Goal: Register for event/course

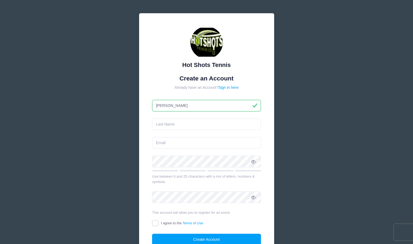
type input "Massimo"
type input "David"
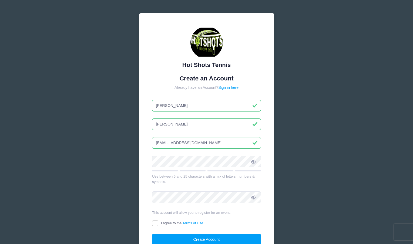
type input "ashleyeidmann@gmail.com"
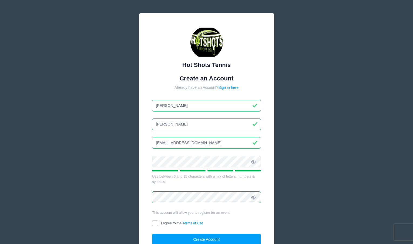
click at [242, 222] on div "I agree to the Terms of Use" at bounding box center [206, 224] width 109 height 6
click at [154, 224] on input "I agree to the Terms of Use" at bounding box center [155, 224] width 6 height 6
checkbox input "true"
click at [203, 239] on button "Create Account" at bounding box center [206, 240] width 109 height 12
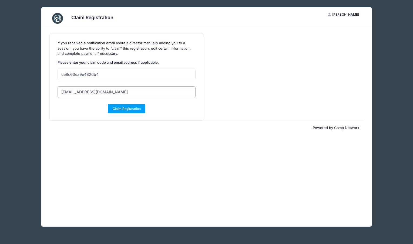
drag, startPoint x: 132, startPoint y: 93, endPoint x: 132, endPoint y: 98, distance: 5.1
click at [132, 97] on input "ashleyeidmann@gmail.com" at bounding box center [127, 92] width 138 height 12
click at [131, 109] on button "Claim Registration" at bounding box center [127, 108] width 38 height 9
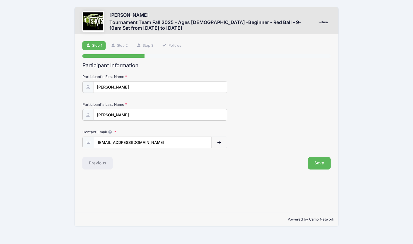
click at [221, 142] on span "button" at bounding box center [219, 143] width 5 height 4
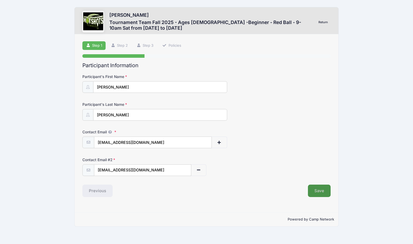
type input "pjdavid@gmail.com"
click at [323, 196] on button "Save" at bounding box center [319, 191] width 23 height 12
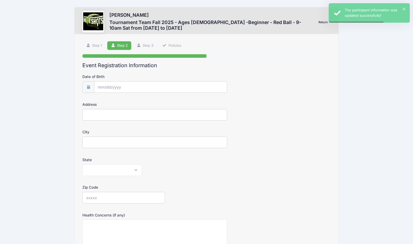
click at [140, 94] on form "Date of Birth Address City State Alabama Alaska American Samoa Arizona Arkansas…" at bounding box center [206, 189] width 248 height 231
click at [140, 86] on input "Date of Birth" at bounding box center [160, 87] width 133 height 12
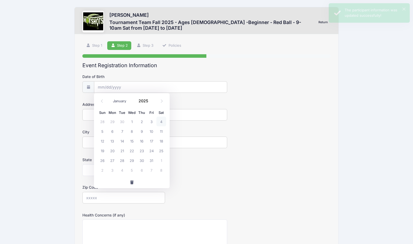
click at [138, 87] on input "Date of Birth" at bounding box center [160, 87] width 133 height 12
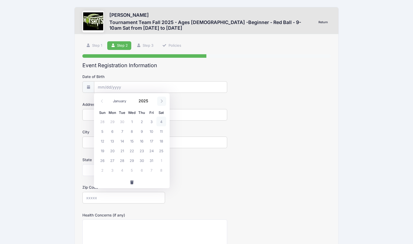
click at [162, 102] on icon at bounding box center [162, 101] width 4 height 4
select select "10"
click at [147, 104] on input "2025" at bounding box center [145, 101] width 18 height 8
click at [152, 103] on span at bounding box center [152, 103] width 4 height 4
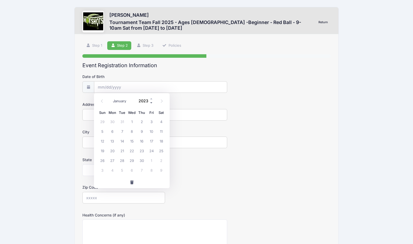
click at [152, 103] on span at bounding box center [152, 103] width 4 height 4
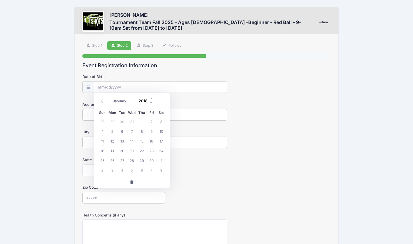
click at [151, 98] on span at bounding box center [152, 99] width 4 height 4
type input "2019"
click at [139, 151] on span "21" at bounding box center [142, 151] width 10 height 10
type input "11/21/2019"
click at [128, 116] on input "Address" at bounding box center [154, 115] width 145 height 12
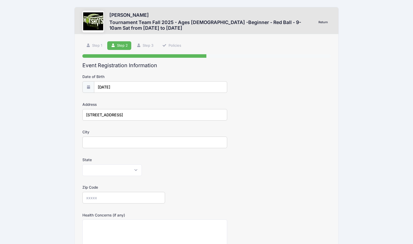
type input "7279 W 88th Place"
type input "[GEOGRAPHIC_DATA]"
select select "CA"
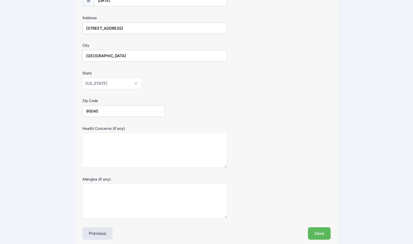
scroll to position [99, 0]
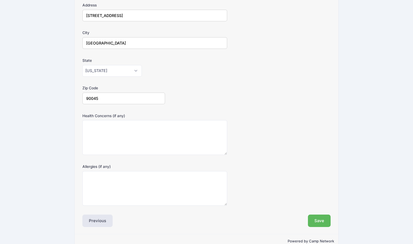
type input "90045"
click at [163, 203] on textarea "Allergies (if any)" at bounding box center [154, 188] width 145 height 35
type textarea "Coconut and peanut"
drag, startPoint x: 218, startPoint y: 243, endPoint x: 319, endPoint y: 222, distance: 103.5
click at [319, 222] on button "Save" at bounding box center [319, 221] width 23 height 12
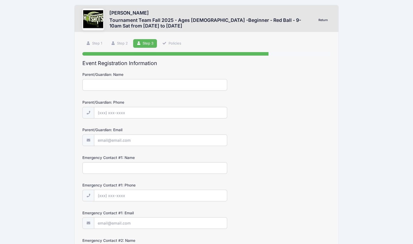
scroll to position [0, 0]
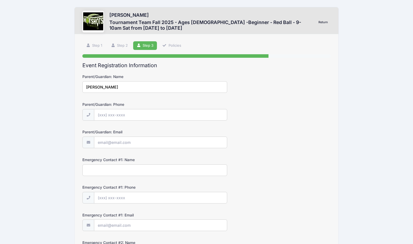
type input "Ashley David"
type input "(213) 321-0833"
click at [151, 136] on div "Parent/Guardian: Email ashleyeidmann@gmail.xom" at bounding box center [206, 138] width 248 height 19
click at [152, 143] on input "ashleyeidmann@gmail.xom" at bounding box center [160, 143] width 133 height 12
type input "ashleyeidmann@gmail.com"
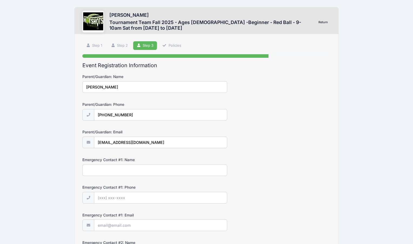
click at [37, 167] on div "Massimo David Tournament Team Fall 2025 - Ages 5-7 -Beginner - Red Ball - 9-10a…" at bounding box center [206, 182] width 397 height 364
click at [139, 170] on input "Emergency Contact #1: Name" at bounding box center [154, 171] width 145 height 12
type input "A"
type input "John David"
type input "(323) 459-5106"
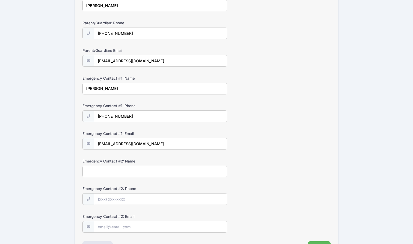
scroll to position [82, 0]
type input "pjdavid@gmail.com"
type input "Ashley David"
type input "(213) 321-0833"
click at [268, 185] on div "Emergency Contact #2: Phone (213) 321-0833" at bounding box center [206, 194] width 248 height 19
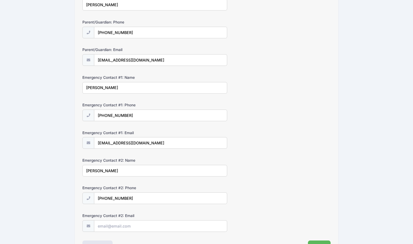
drag, startPoint x: 131, startPoint y: 195, endPoint x: 92, endPoint y: 196, distance: 39.7
click at [92, 196] on div "(213) 321-0833" at bounding box center [154, 199] width 145 height 12
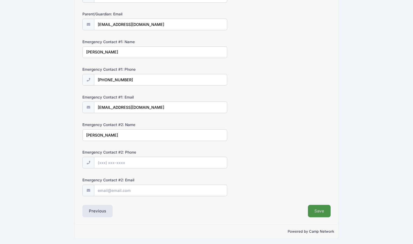
click at [317, 208] on button "Save" at bounding box center [319, 211] width 23 height 12
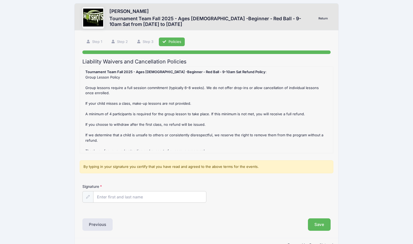
scroll to position [0, 0]
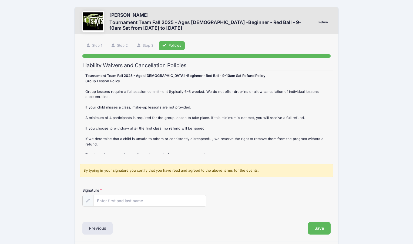
click at [120, 198] on input "Signature" at bounding box center [149, 201] width 113 height 12
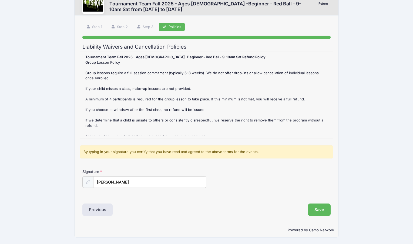
scroll to position [18, 0]
type input "Ashley David"
click at [326, 209] on button "Save" at bounding box center [319, 210] width 23 height 12
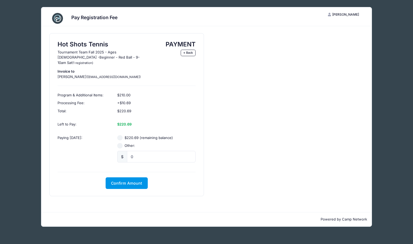
click at [136, 181] on span "Confirm Amount" at bounding box center [126, 183] width 31 height 5
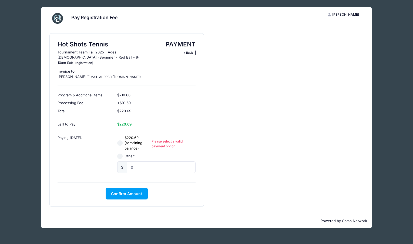
click at [120, 154] on input "Other:" at bounding box center [119, 156] width 5 height 5
radio input "true"
click at [149, 162] on input "0" at bounding box center [161, 168] width 69 height 12
click at [137, 192] on span "Confirm Amount" at bounding box center [126, 194] width 31 height 5
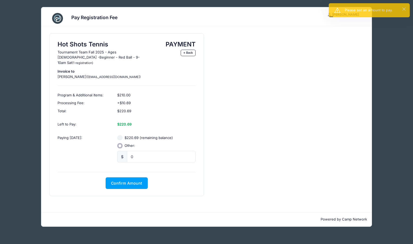
click at [137, 171] on div "Hot Shots Tennis Tournament Team Fall 2025 - Ages 5-7 -Beginner - Red Ball - 9-…" at bounding box center [127, 115] width 154 height 163
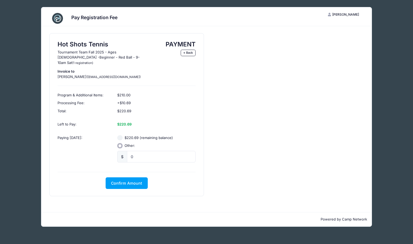
click at [119, 135] on input "$220.69 (remaining balance)" at bounding box center [119, 137] width 5 height 5
radio input "true"
click at [132, 181] on span "Confirm Amount" at bounding box center [126, 183] width 31 height 5
click at [121, 143] on div "Other:" at bounding box center [156, 145] width 78 height 5
click at [189, 53] on link "« Back" at bounding box center [188, 53] width 15 height 6
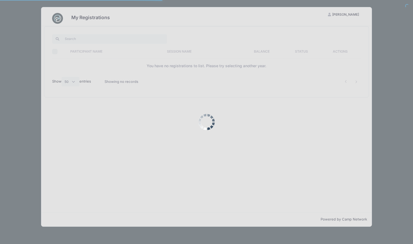
select select "50"
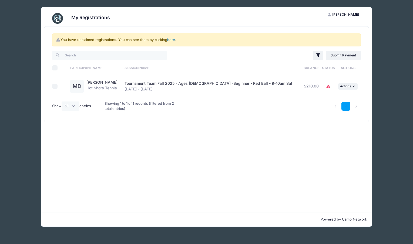
click at [175, 40] on link "here" at bounding box center [171, 40] width 8 height 4
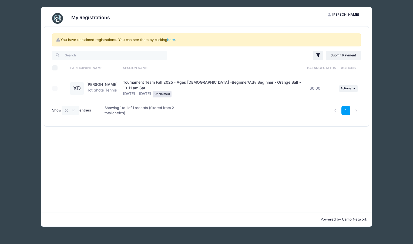
click at [109, 89] on div "Xavier David Hot Shots Tennis" at bounding box center [101, 89] width 31 height 14
click at [55, 86] on div at bounding box center [58, 88] width 13 height 5
click at [52, 87] on div at bounding box center [58, 88] width 13 height 5
click at [59, 86] on div at bounding box center [58, 88] width 13 height 5
click at [173, 39] on link "here" at bounding box center [171, 40] width 8 height 4
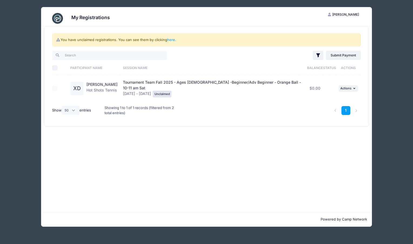
click at [139, 107] on div "Showing 1 to 1 of 1 records (filtered from 2 total entries)" at bounding box center [141, 111] width 73 height 18
click at [150, 83] on span "Tournament Team Fall 2025 - Ages 7-10 -Beginner/Adv Beginner - Orange Ball - 10…" at bounding box center [212, 85] width 178 height 10
click at [350, 83] on td "... Actions Claim Registration" at bounding box center [348, 88] width 25 height 26
click at [350, 86] on span "Actions" at bounding box center [345, 88] width 11 height 4
click at [341, 99] on link "Claim Registration" at bounding box center [330, 98] width 49 height 10
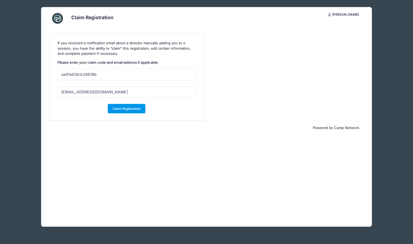
click at [140, 109] on button "Claim Registration" at bounding box center [127, 108] width 38 height 9
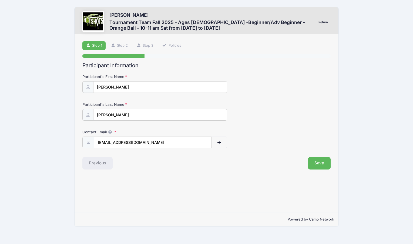
click at [218, 145] on button "button" at bounding box center [220, 143] width 16 height 12
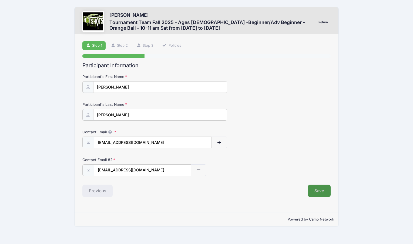
type input "pjdavid@gmail.com"
click at [319, 193] on button "Save" at bounding box center [319, 191] width 23 height 12
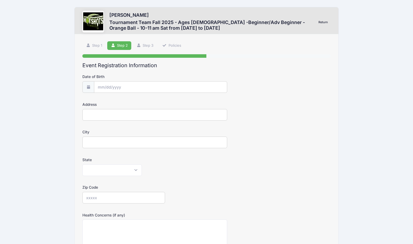
click at [148, 81] on input "Date of Birth" at bounding box center [160, 87] width 133 height 12
click at [162, 101] on icon at bounding box center [162, 101] width 4 height 4
select select "11"
click at [162, 101] on icon at bounding box center [162, 101] width 4 height 4
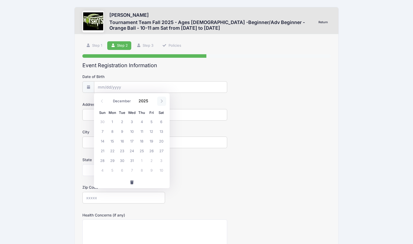
type input "2026"
click at [162, 101] on icon at bounding box center [162, 101] width 4 height 4
select select "1"
click at [154, 153] on span "27" at bounding box center [152, 151] width 10 height 10
type input "02/27/2026"
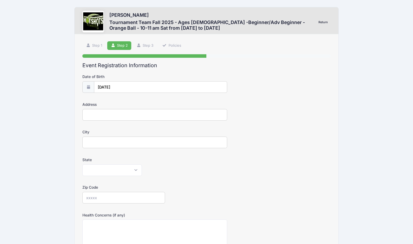
click at [127, 87] on input "02/27/2026" at bounding box center [160, 87] width 133 height 12
click at [146, 104] on input "2026" at bounding box center [145, 101] width 18 height 8
click at [153, 103] on span at bounding box center [152, 103] width 4 height 4
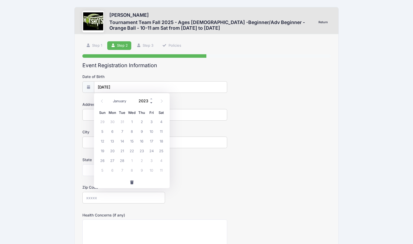
click at [153, 103] on span at bounding box center [152, 103] width 4 height 4
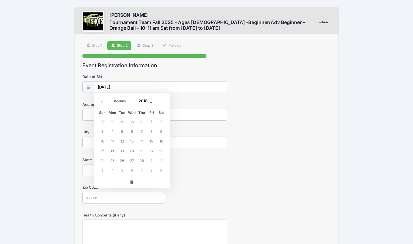
click at [153, 103] on span at bounding box center [152, 103] width 4 height 4
click at [189, 179] on form "Date of Birth 02/27/2026 Address City State Alabama Alaska American Samoa Arizo…" at bounding box center [206, 189] width 248 height 231
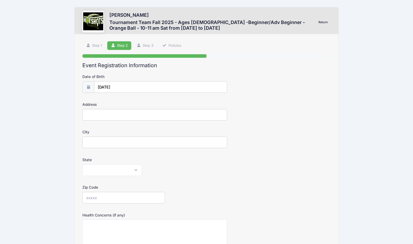
type input "2026"
click at [112, 90] on input "02/27/2026" at bounding box center [160, 87] width 133 height 12
click at [159, 104] on span at bounding box center [161, 101] width 9 height 9
click at [103, 102] on icon at bounding box center [102, 101] width 4 height 4
select select "1"
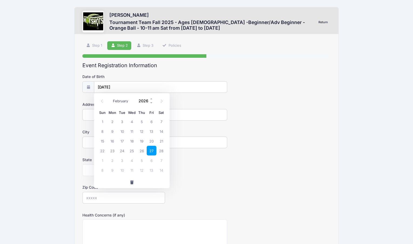
click at [144, 102] on input "2026" at bounding box center [145, 101] width 18 height 8
click at [153, 101] on span at bounding box center [152, 103] width 4 height 4
click at [152, 101] on span at bounding box center [152, 103] width 4 height 4
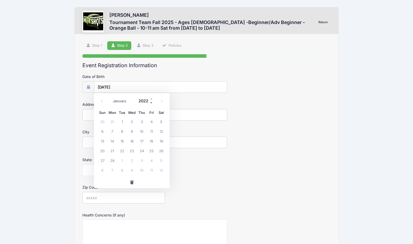
click at [152, 101] on span at bounding box center [152, 103] width 4 height 4
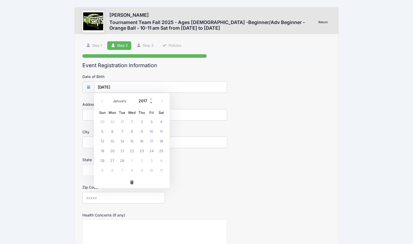
click at [152, 101] on span at bounding box center [152, 103] width 4 height 4
type input "2014"
click at [142, 160] on span "27" at bounding box center [142, 161] width 10 height 10
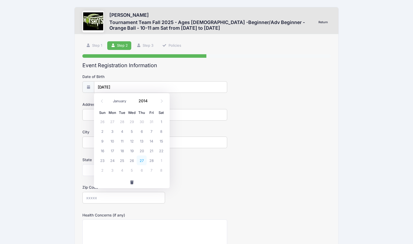
type input "02/27/2014"
click at [105, 116] on input "Address" at bounding box center [154, 115] width 145 height 12
type input "7279 W 88th PLace"
type input "l"
type input "\"
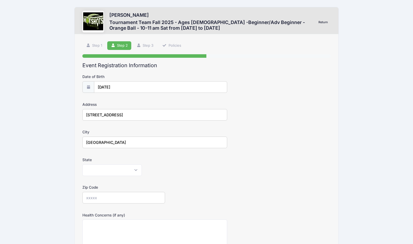
type input "Los Angeles"
select select "CA"
click at [110, 203] on form "Date of Birth 02/27/2014 Address 7279 W 88th PLace City Los Angeles State Alaba…" at bounding box center [206, 189] width 248 height 231
click at [111, 199] on input "Zip Code" at bounding box center [123, 198] width 83 height 12
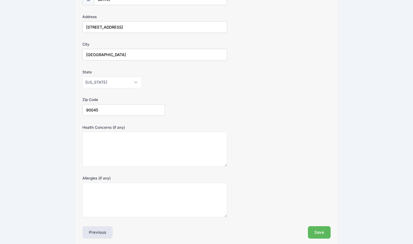
scroll to position [97, 0]
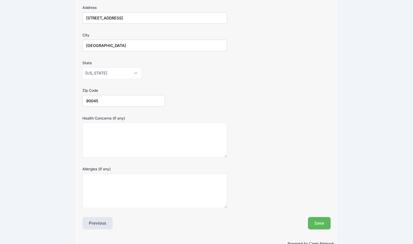
type input "90045"
click at [122, 200] on textarea "Allergies (if any)" at bounding box center [154, 191] width 145 height 35
type textarea "tree nuts"
click at [328, 221] on button "Save" at bounding box center [319, 223] width 23 height 12
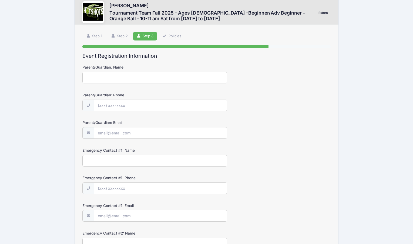
scroll to position [0, 0]
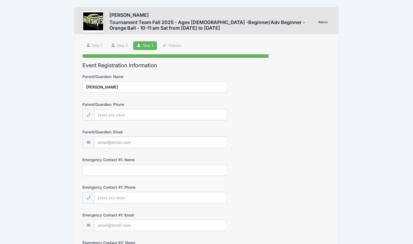
type input "Ashley David"
type input "(213) 321-0833"
type input "ashleyeidmann@gmail.com"
type input "John David"
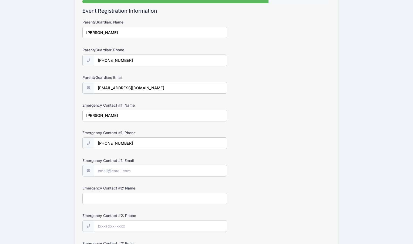
scroll to position [57, 0]
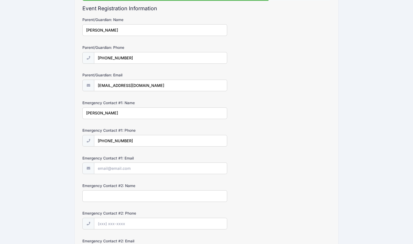
type input "(323) 459-5106"
type input "pjdavid@gmail.com"
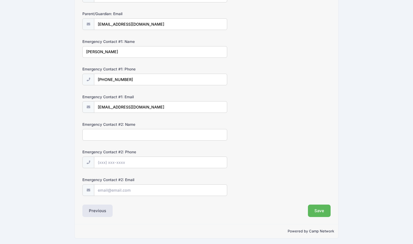
scroll to position [118, 0]
click at [322, 211] on button "Save" at bounding box center [319, 211] width 23 height 12
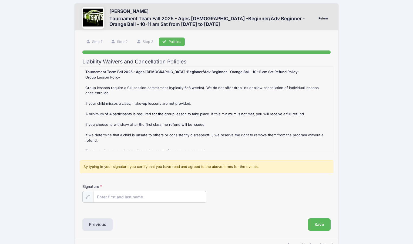
scroll to position [0, 0]
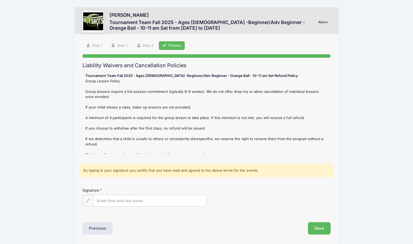
click at [150, 204] on input "Signature" at bounding box center [149, 201] width 113 height 12
type input "Ashley David"
click at [317, 227] on button "Save" at bounding box center [319, 228] width 23 height 12
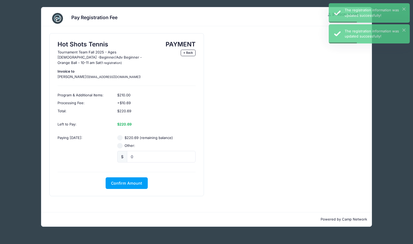
click at [121, 138] on input "$220.69 (remaining balance)" at bounding box center [119, 137] width 5 height 5
radio input "true"
click at [126, 181] on span "Confirm Amount" at bounding box center [126, 183] width 31 height 5
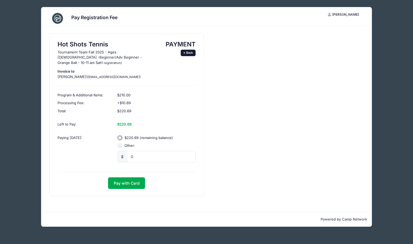
click at [191, 52] on link "« Back" at bounding box center [188, 53] width 15 height 6
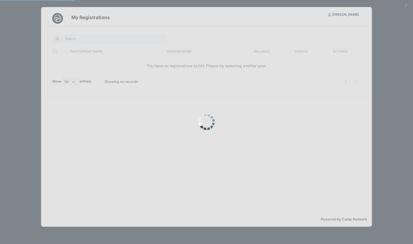
select select "50"
